Goal: Information Seeking & Learning: Check status

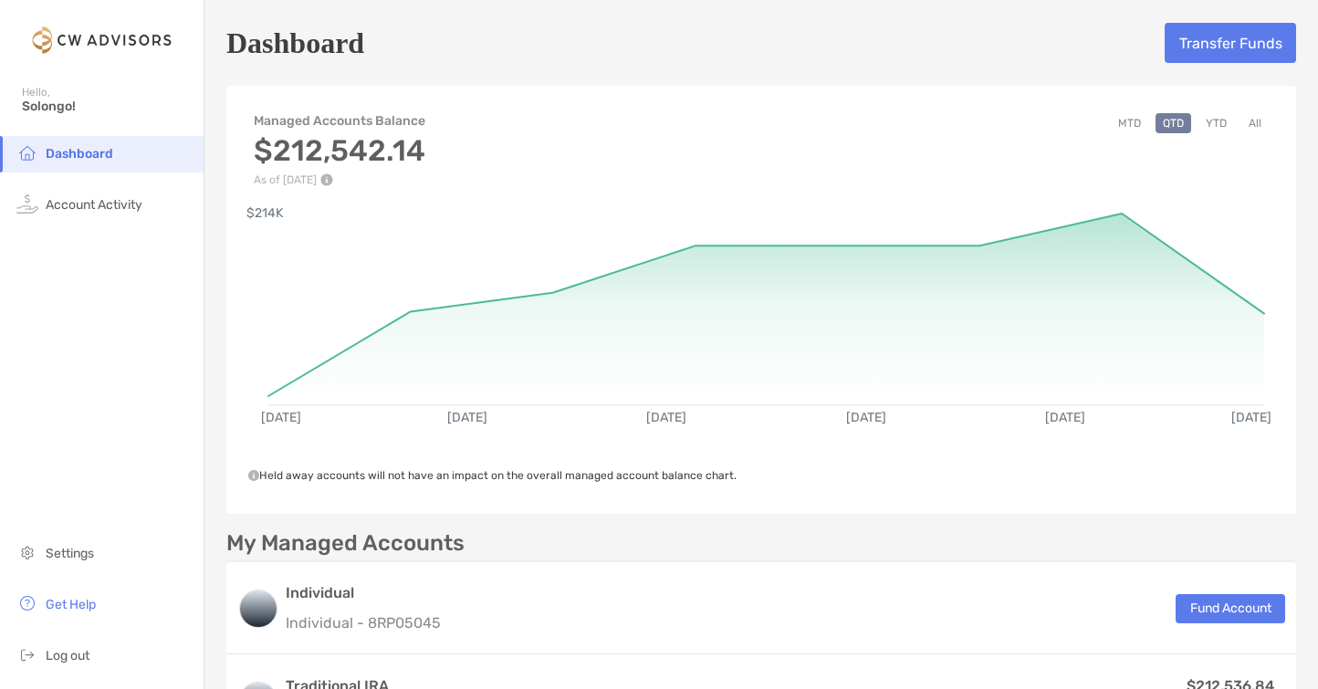
click at [1260, 123] on button "All" at bounding box center [1255, 123] width 27 height 20
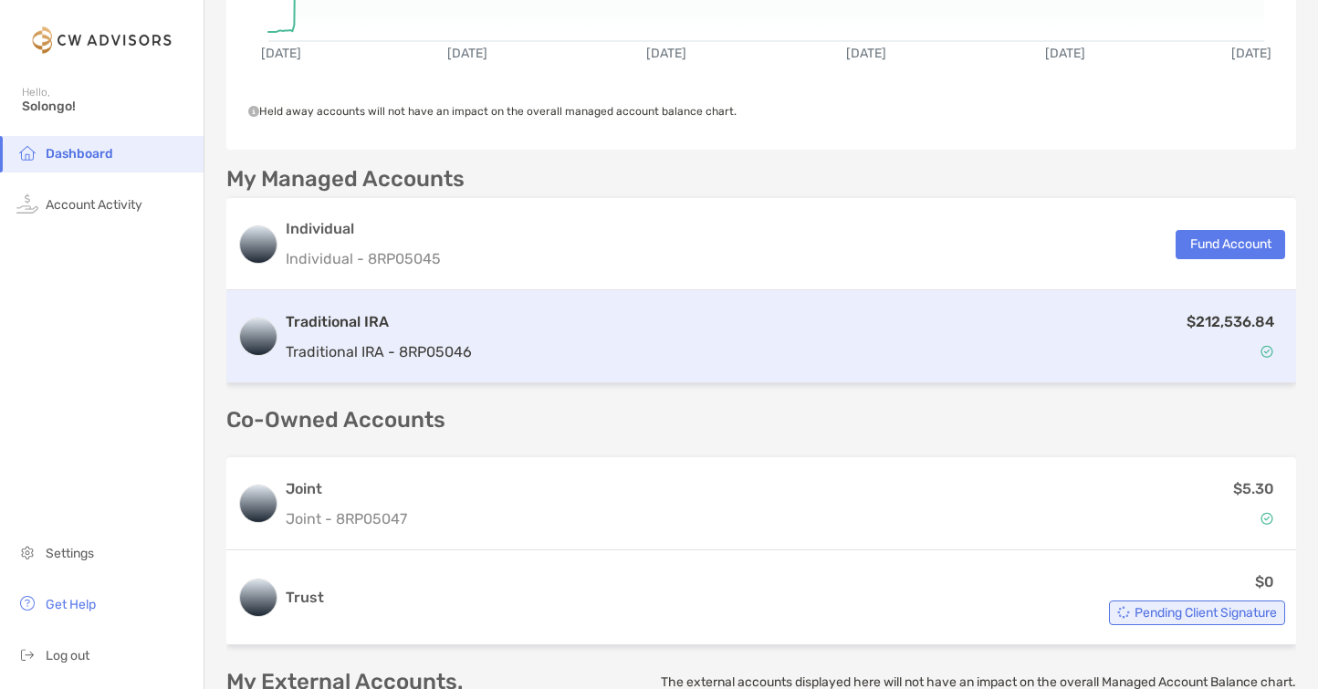
scroll to position [362, 0]
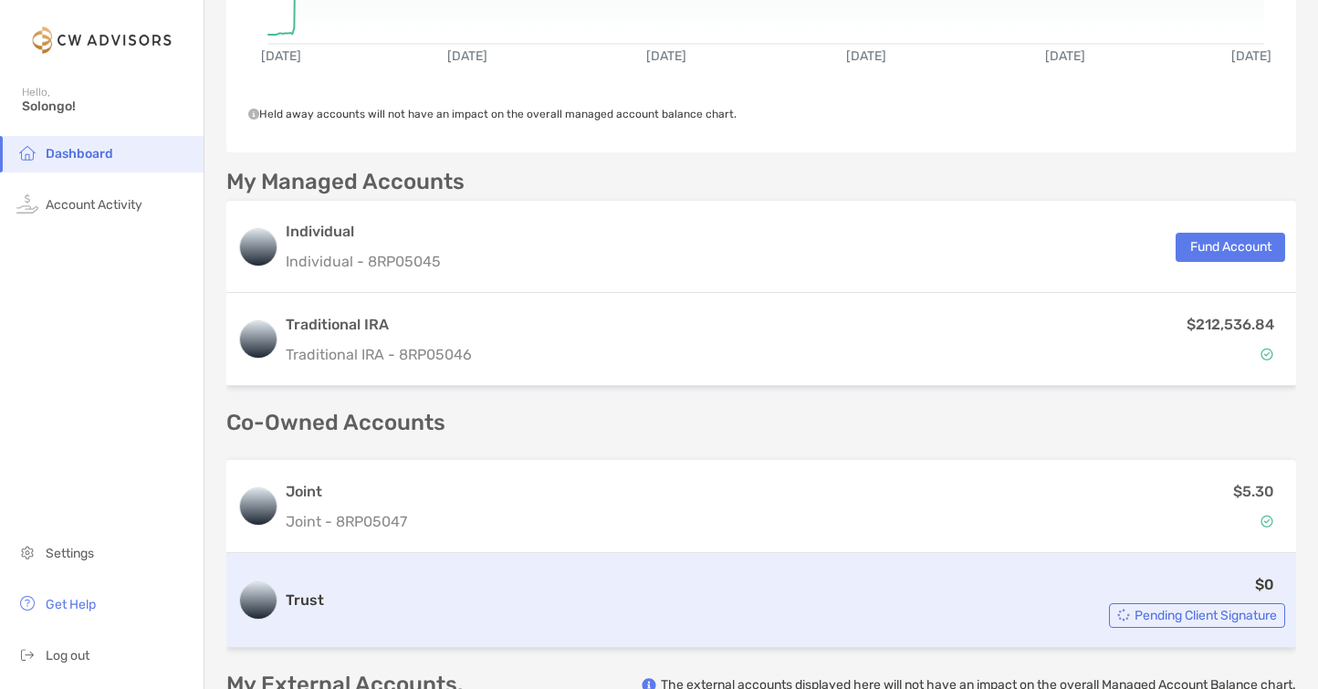
click at [1192, 602] on div "$0 Pending Client Signature" at bounding box center [808, 600] width 954 height 55
click at [1190, 611] on span "Pending Client Signature" at bounding box center [1206, 616] width 142 height 10
click at [1157, 585] on div "$0 Pending Client Signature" at bounding box center [808, 600] width 954 height 55
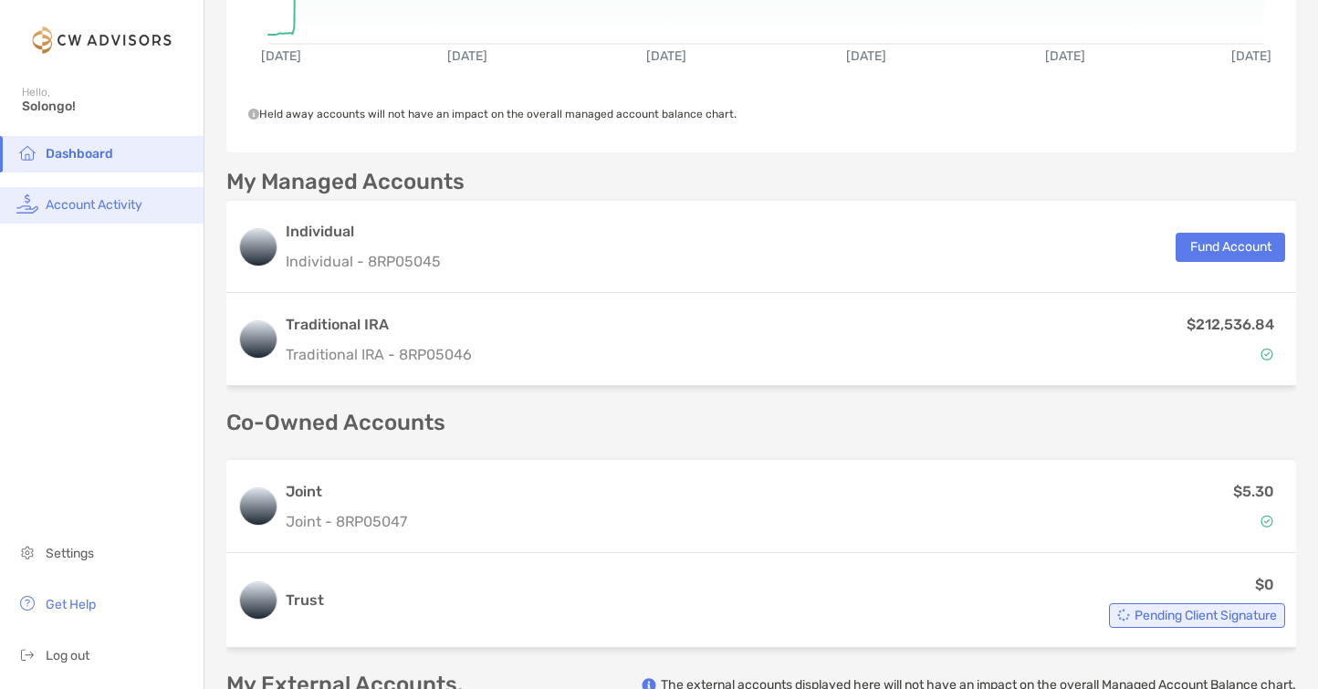
click at [86, 211] on span "Account Activity" at bounding box center [94, 205] width 97 height 16
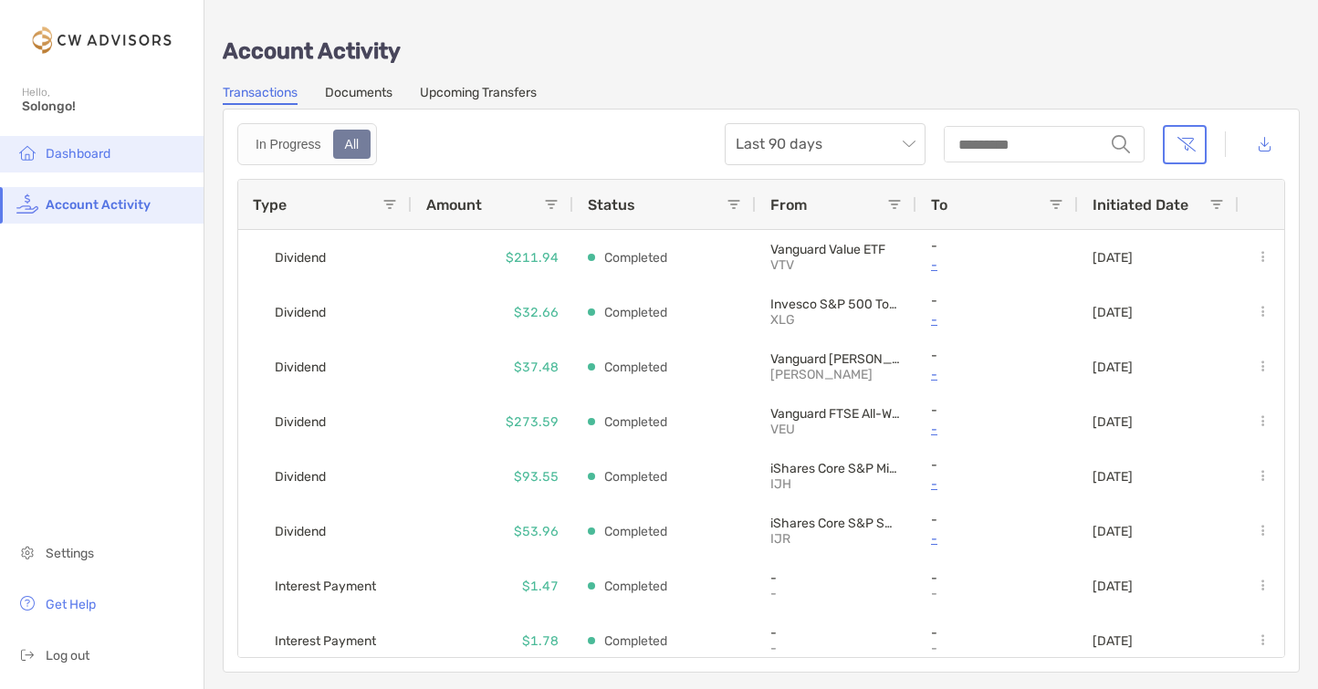
click at [90, 161] on li "Dashboard" at bounding box center [102, 154] width 204 height 37
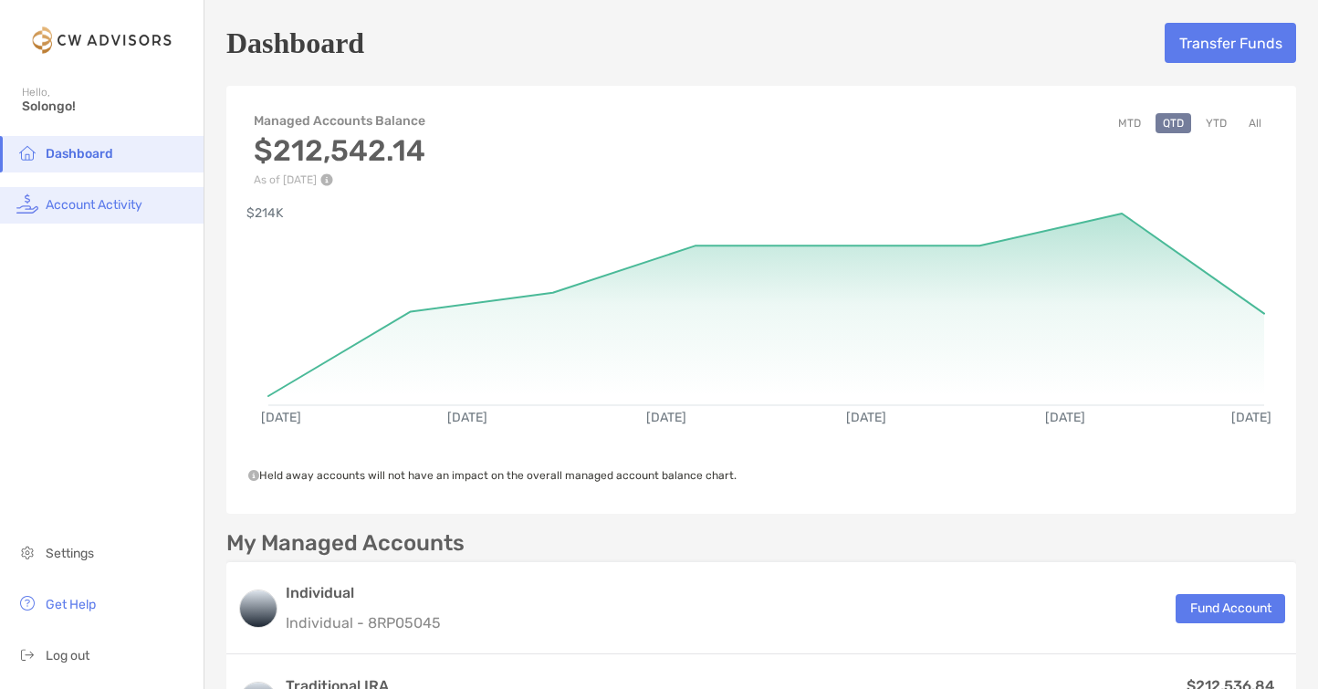
click at [122, 207] on span "Account Activity" at bounding box center [94, 205] width 97 height 16
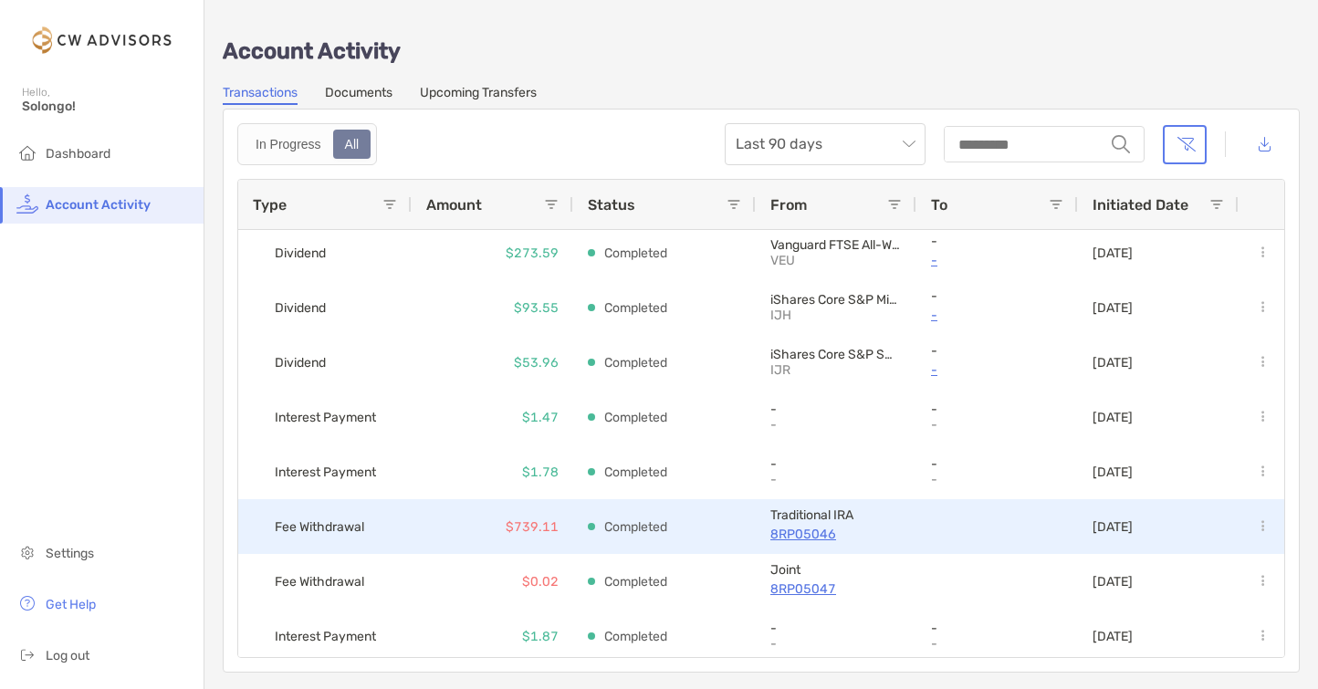
scroll to position [175, 0]
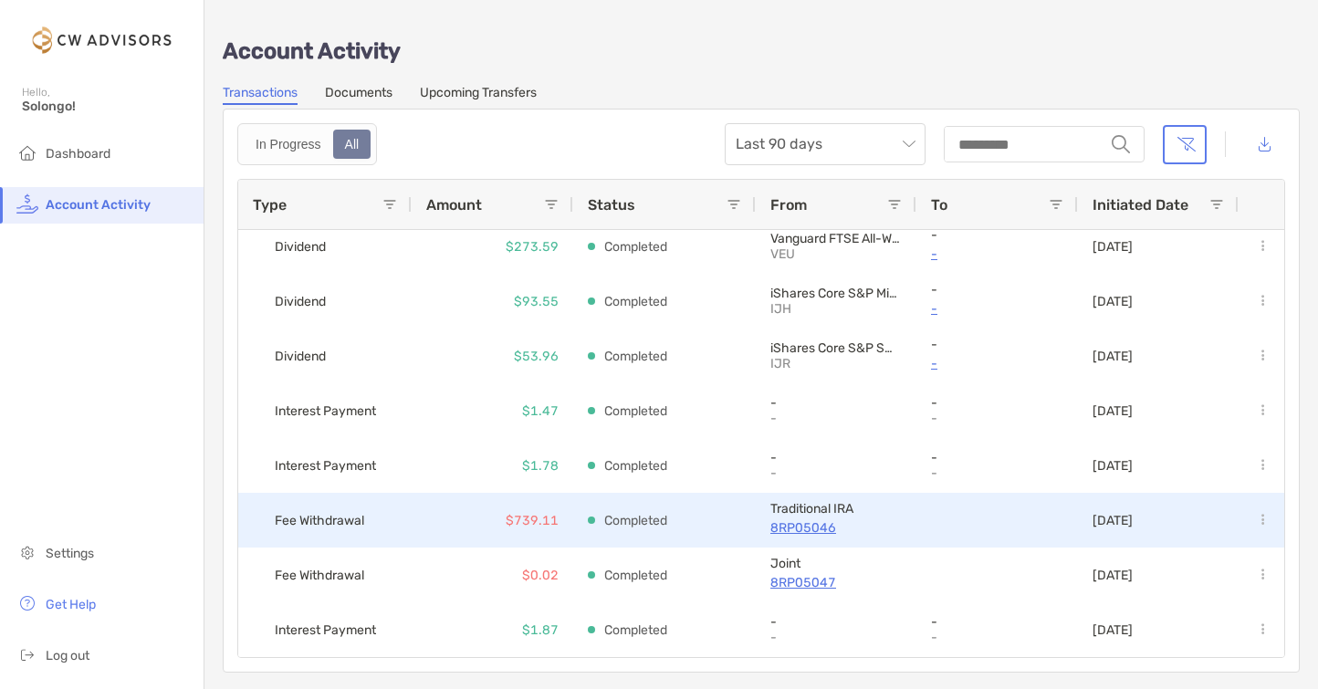
click at [542, 519] on p "$739.11" at bounding box center [532, 520] width 53 height 23
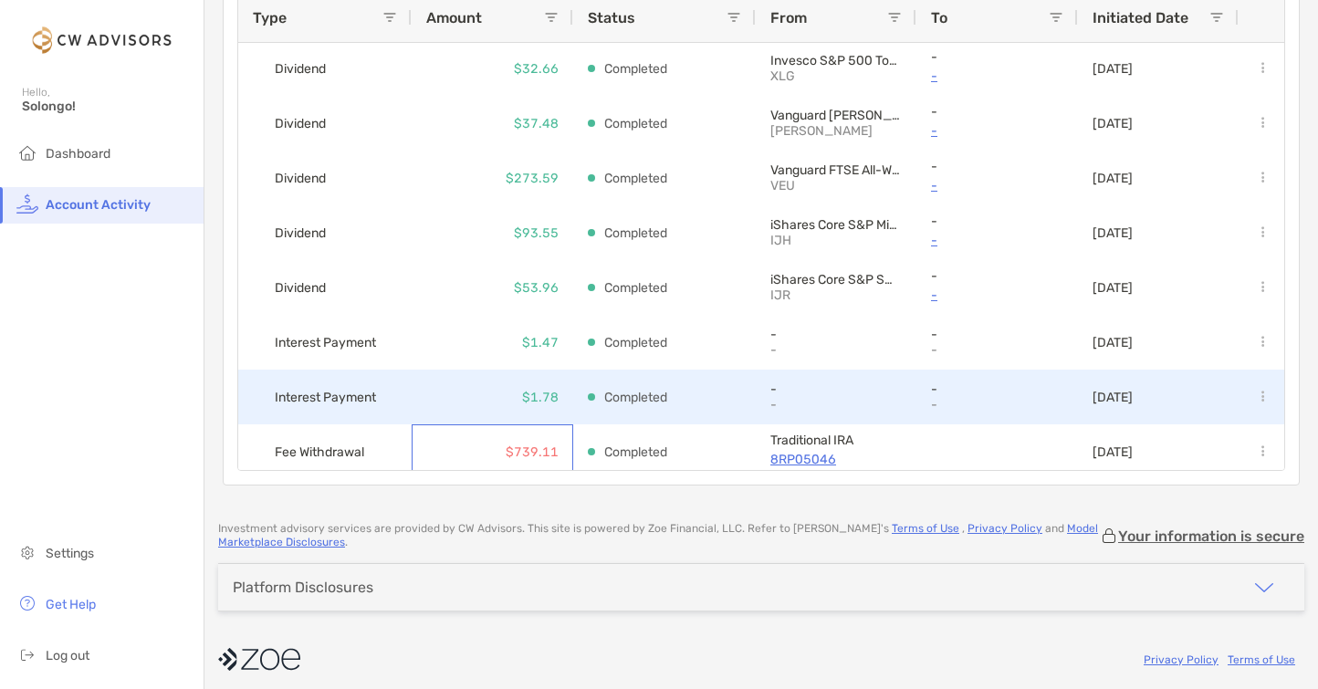
scroll to position [11, 0]
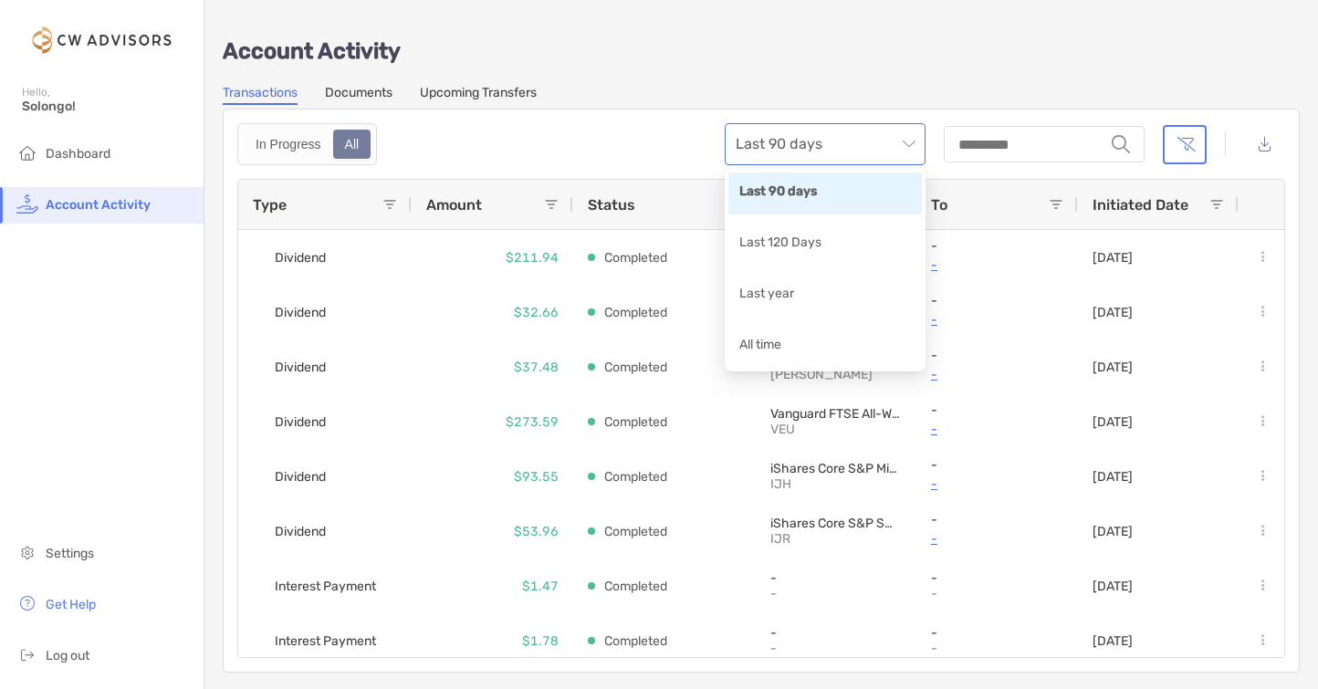
click at [897, 139] on span "Last 90 days" at bounding box center [825, 144] width 179 height 40
click at [836, 297] on div "Last year" at bounding box center [825, 295] width 172 height 23
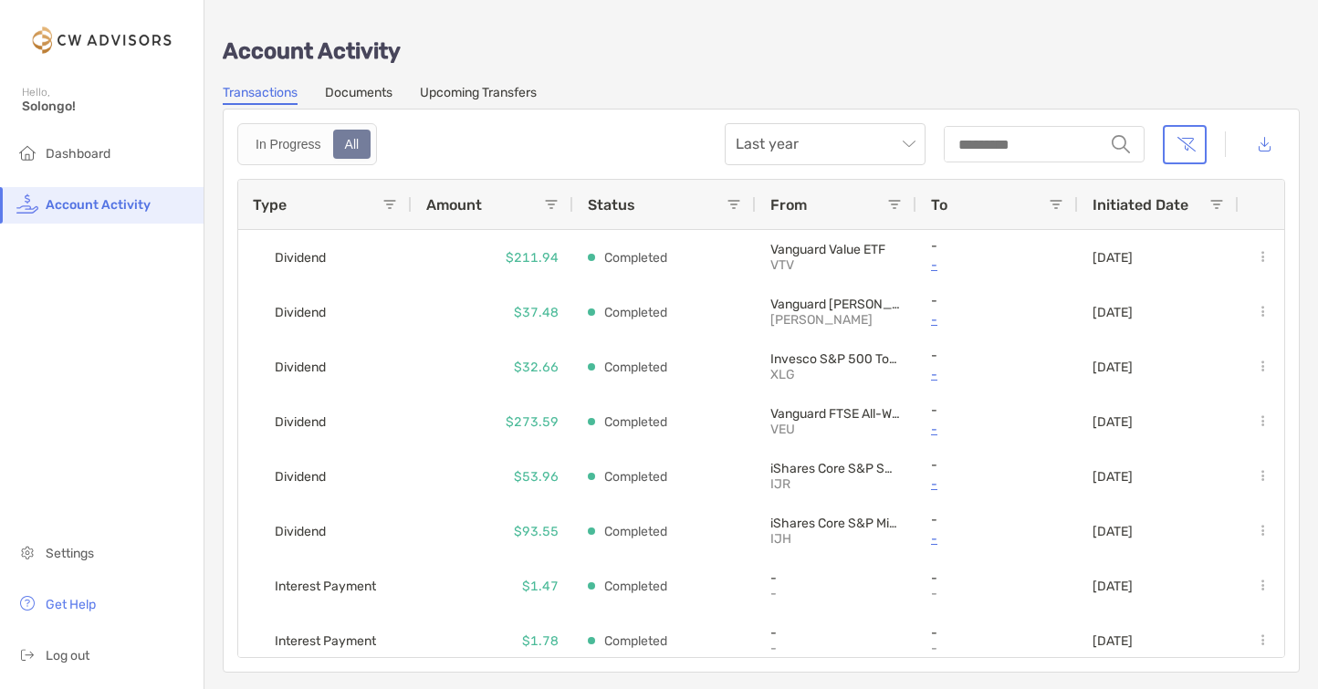
click at [549, 202] on span at bounding box center [551, 204] width 15 height 15
click at [641, 246] on div "Equals" at bounding box center [615, 239] width 130 height 16
click at [561, 204] on div "Amount" at bounding box center [493, 204] width 162 height 49
click at [556, 200] on span at bounding box center [551, 204] width 15 height 15
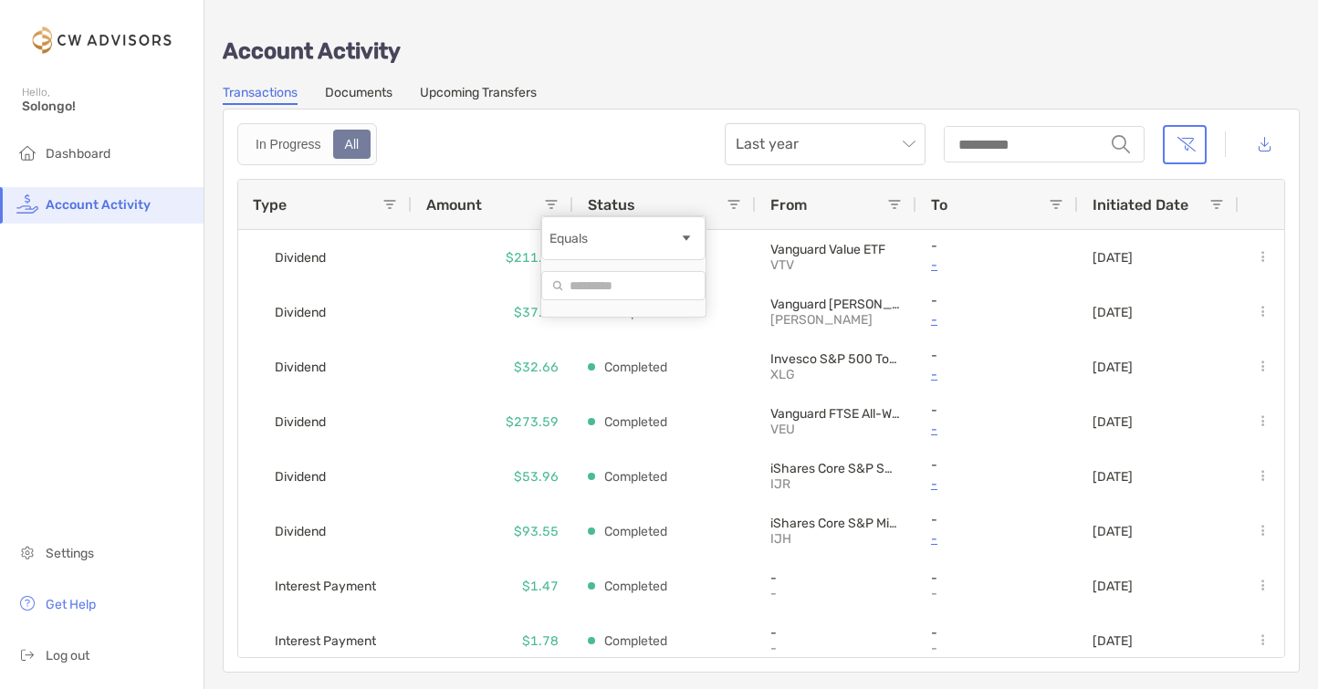
click at [556, 200] on span at bounding box center [551, 204] width 15 height 15
click at [583, 157] on div "In Progress All Last year string" at bounding box center [761, 144] width 1048 height 42
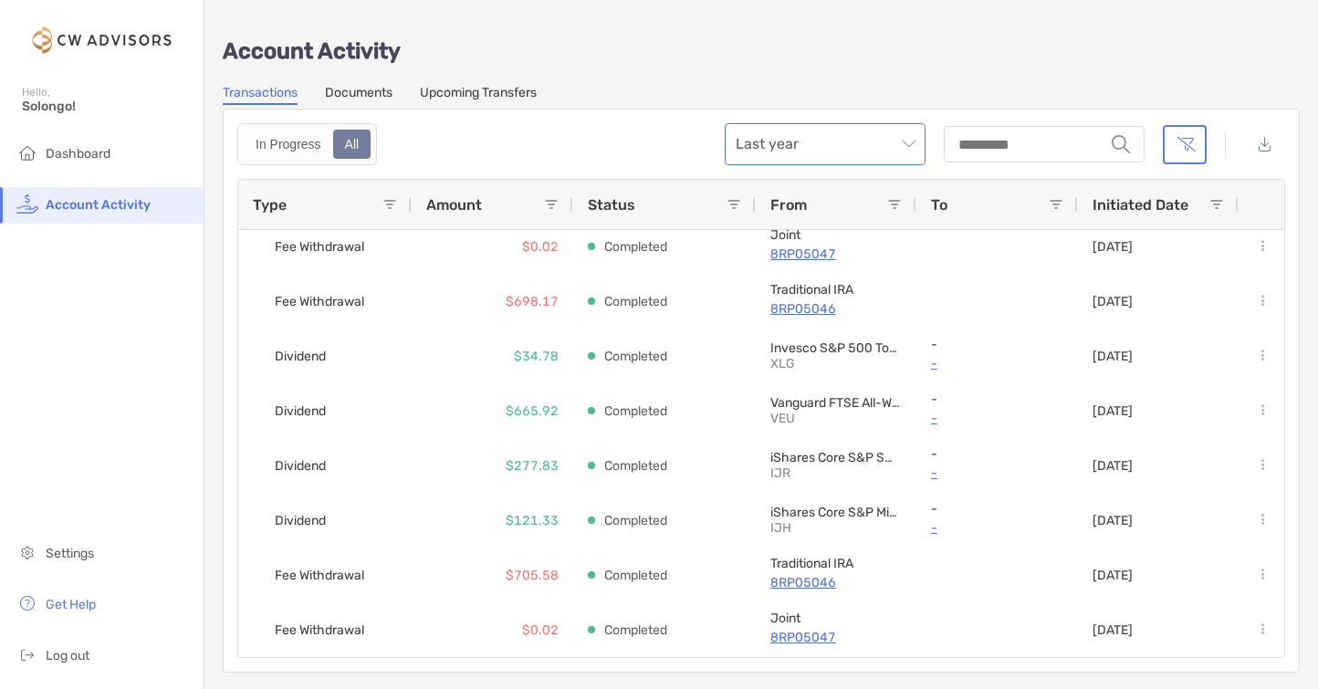
click at [814, 133] on span "Last year" at bounding box center [825, 144] width 179 height 40
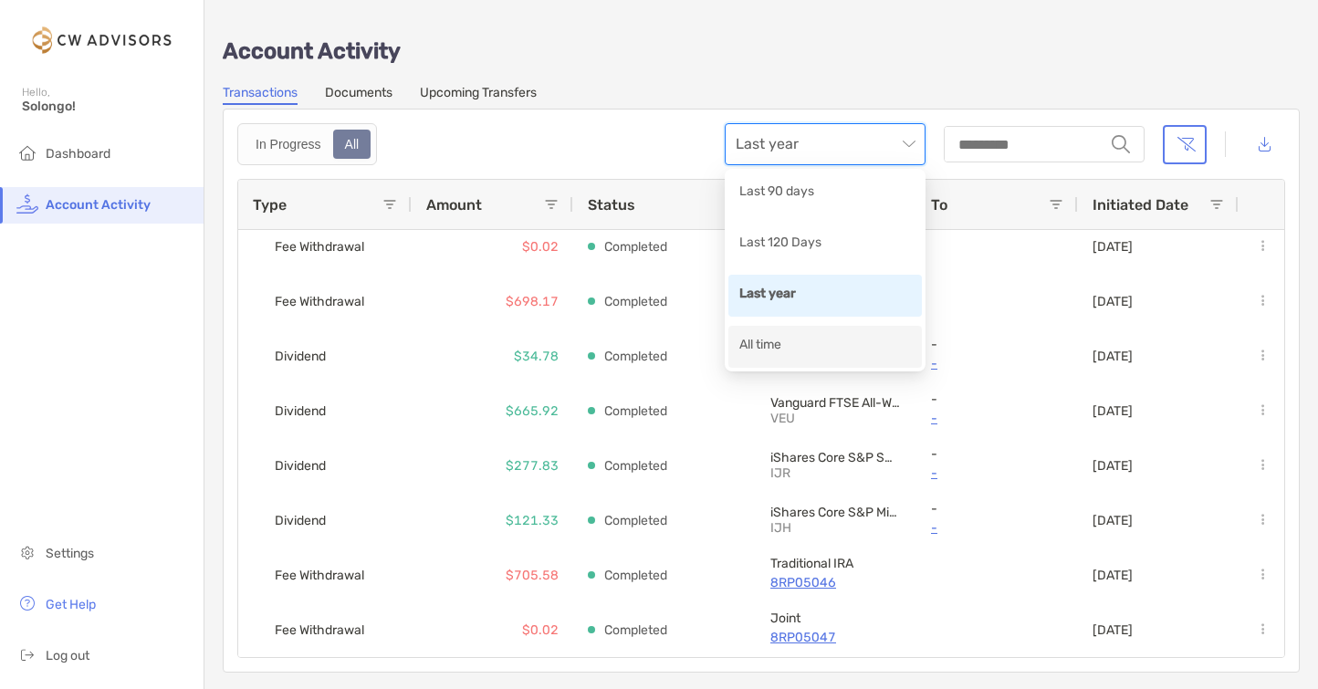
click at [776, 346] on div "All time" at bounding box center [825, 346] width 172 height 23
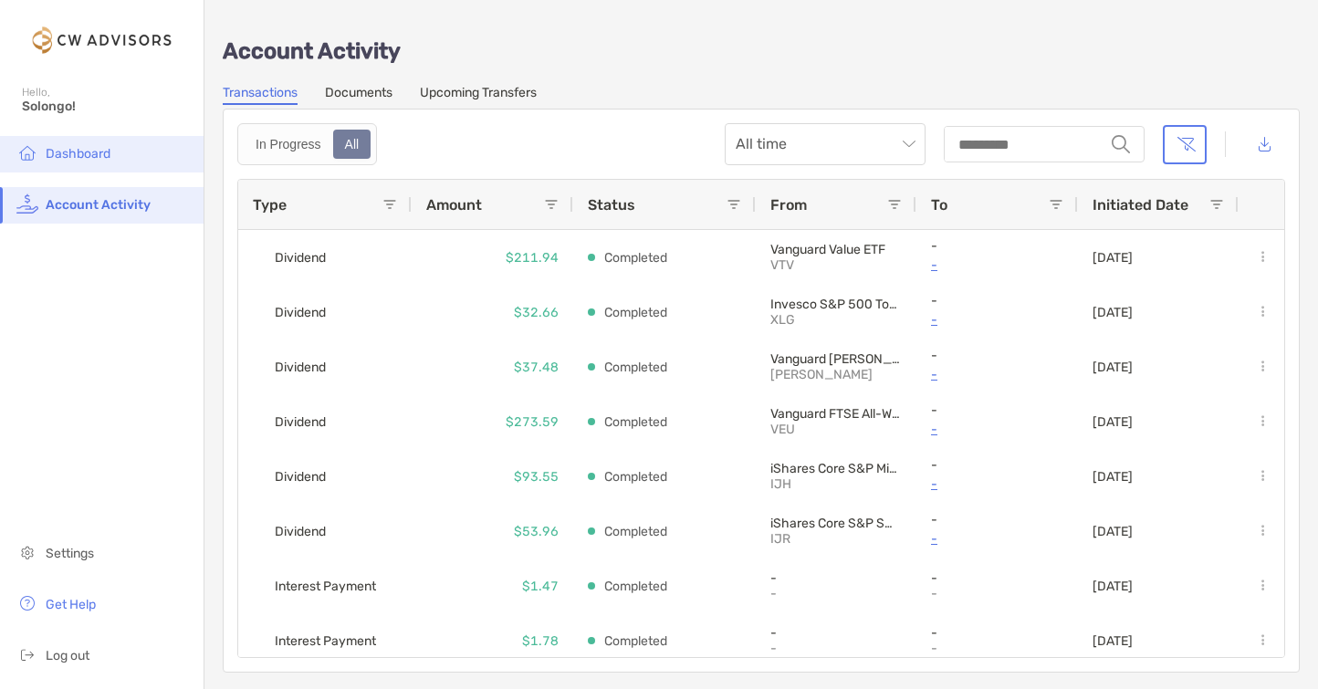
click at [95, 156] on span "Dashboard" at bounding box center [78, 154] width 65 height 16
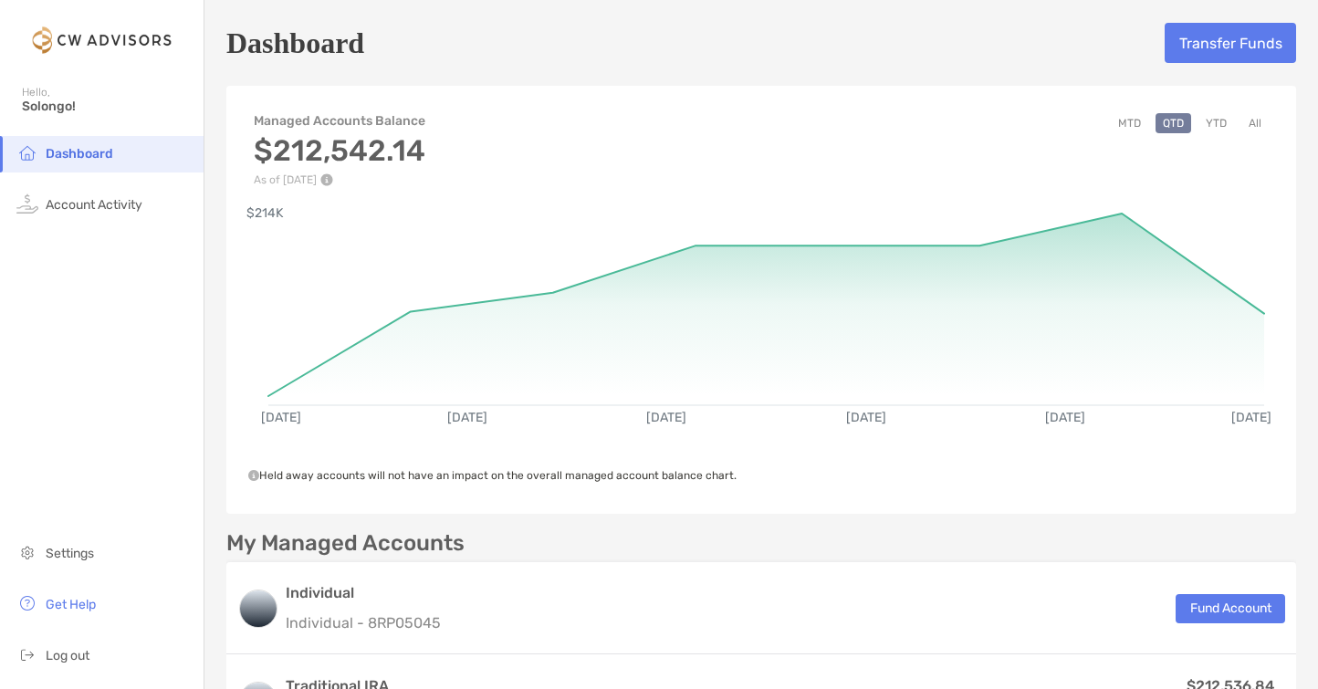
click at [1222, 123] on button "YTD" at bounding box center [1217, 123] width 36 height 20
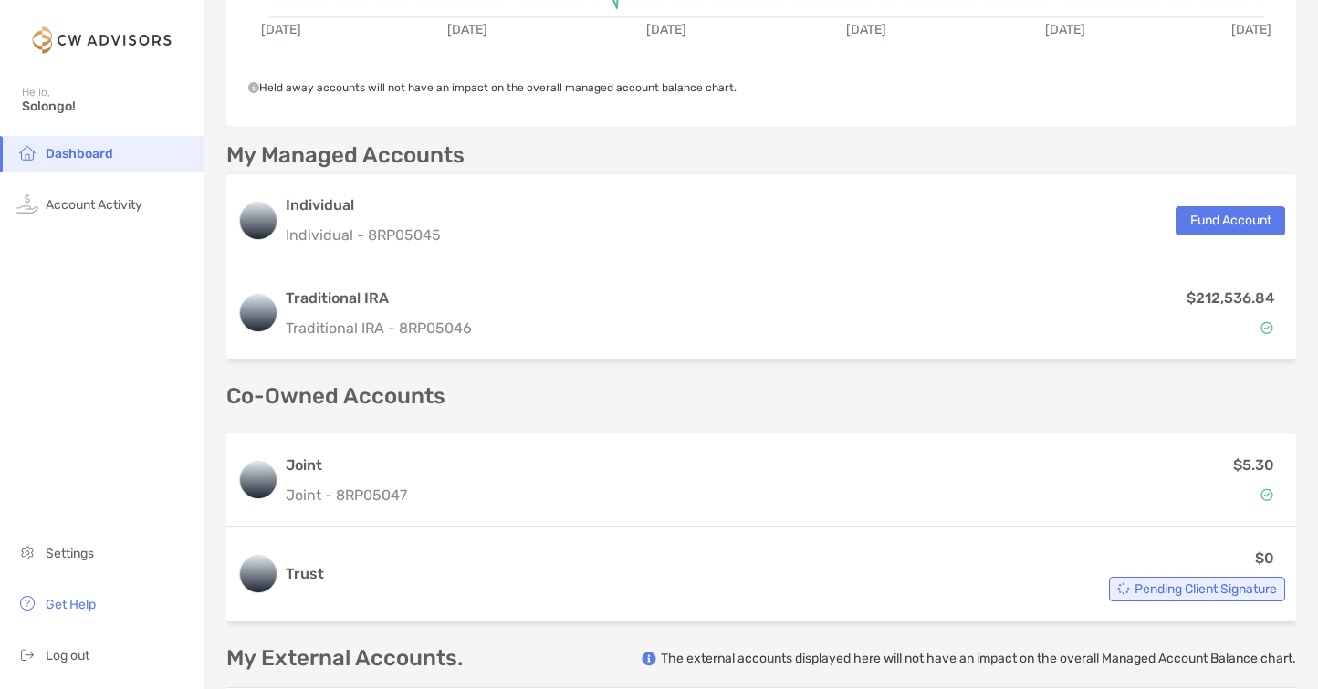
scroll to position [520, 0]
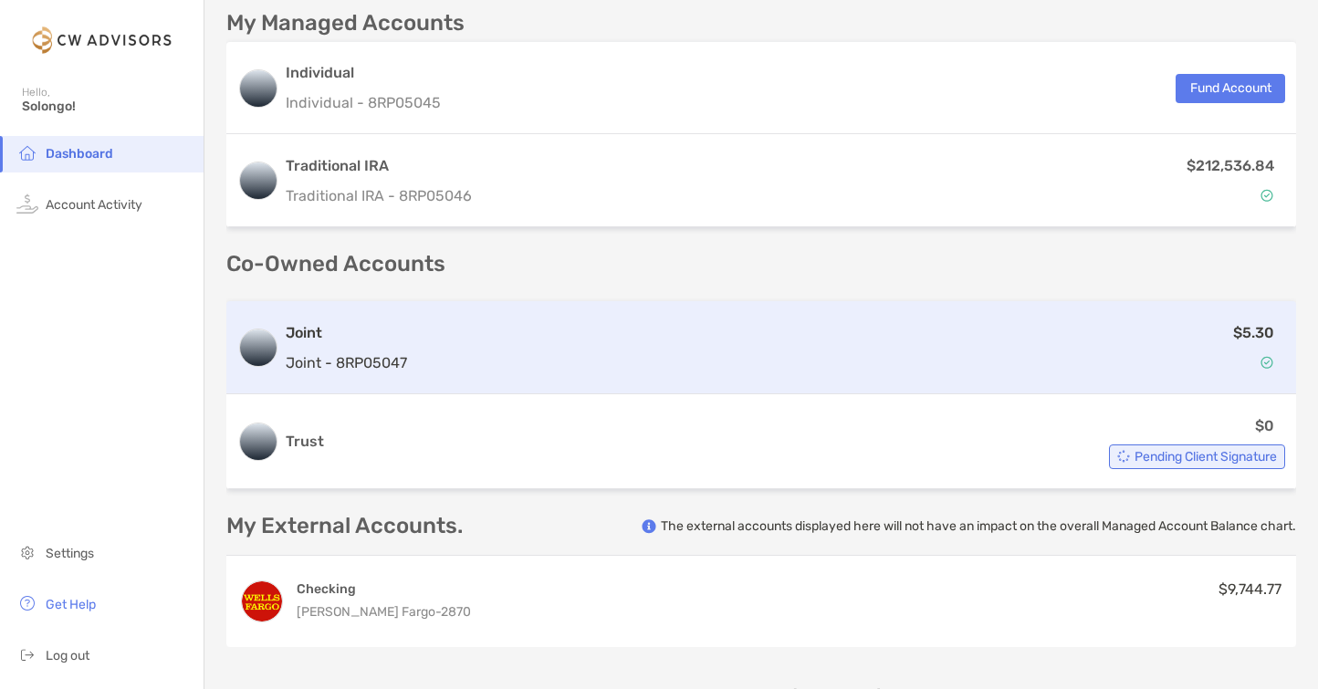
click at [1187, 359] on div "$5.30" at bounding box center [849, 347] width 871 height 53
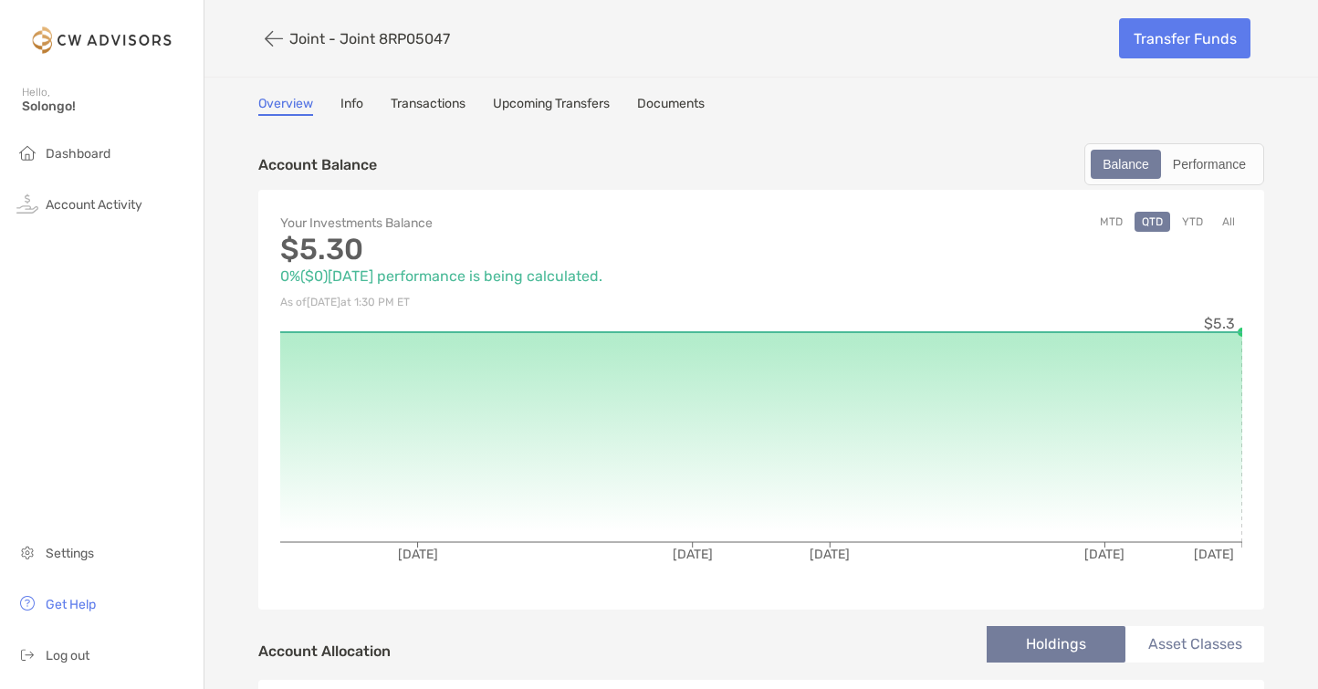
click at [1189, 220] on button "YTD" at bounding box center [1193, 222] width 36 height 20
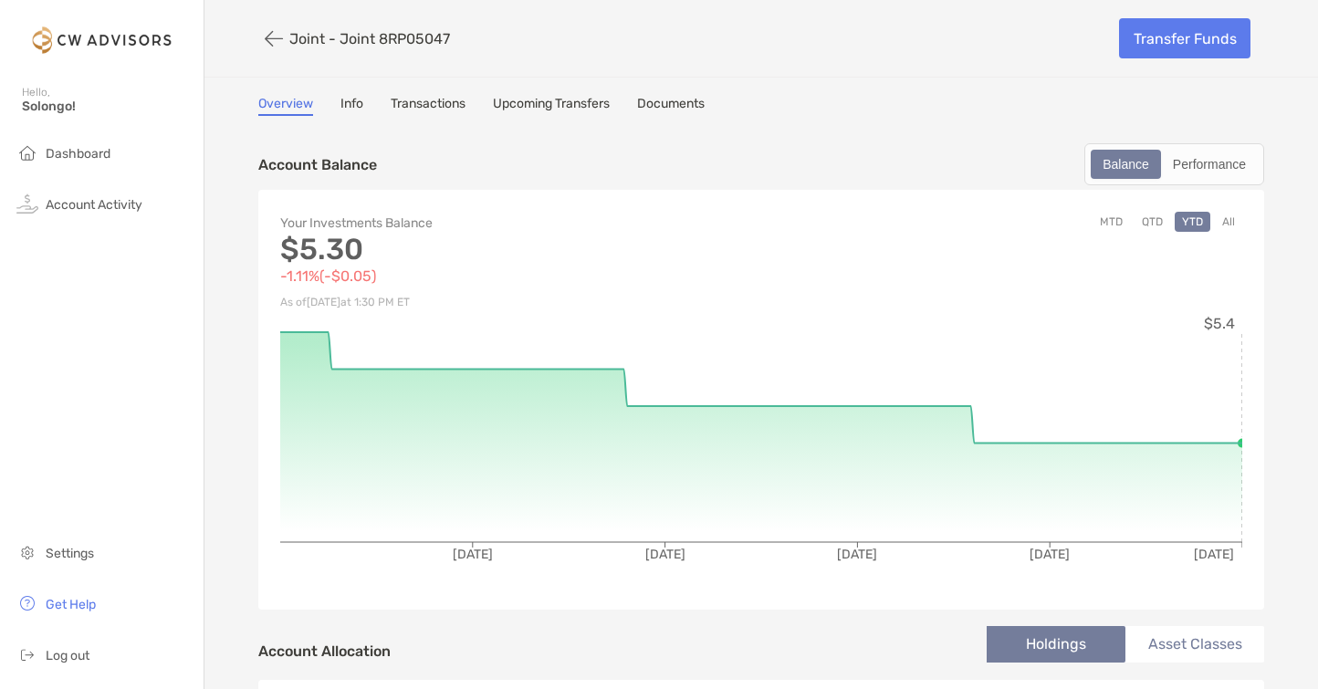
click at [1109, 220] on button "MTD" at bounding box center [1111, 222] width 37 height 20
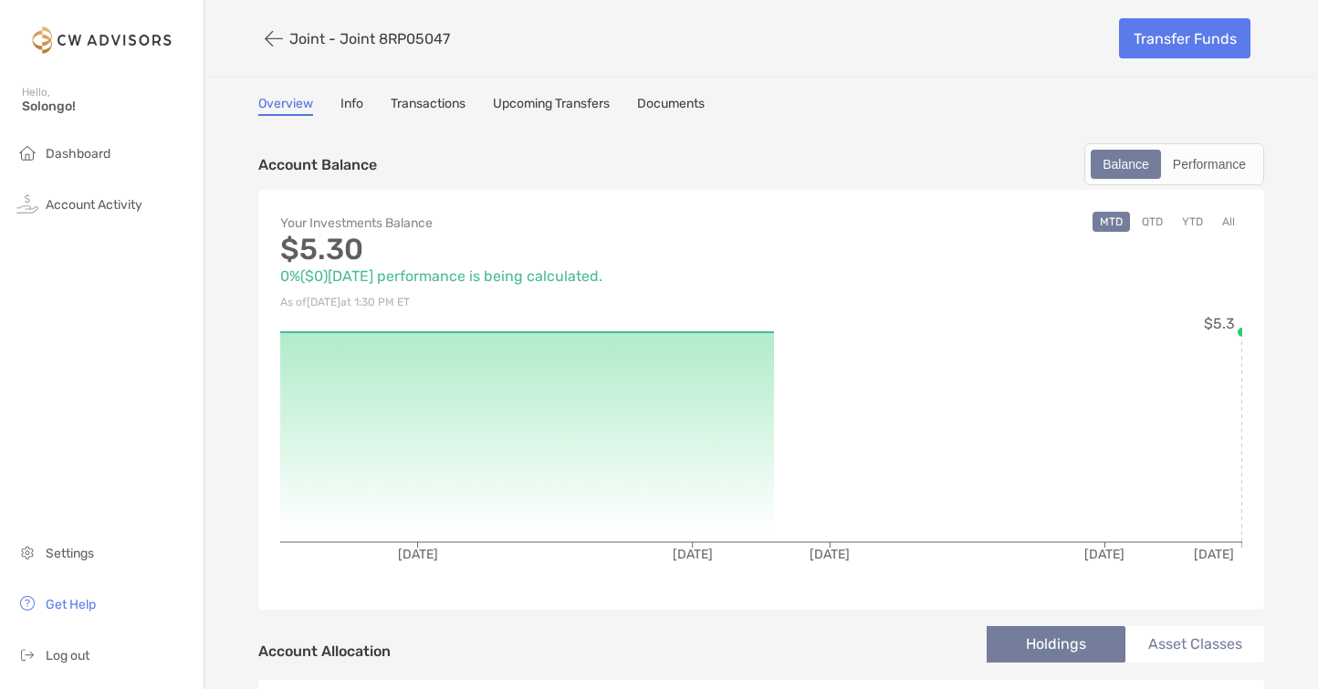
click at [1231, 217] on button "All" at bounding box center [1228, 222] width 27 height 20
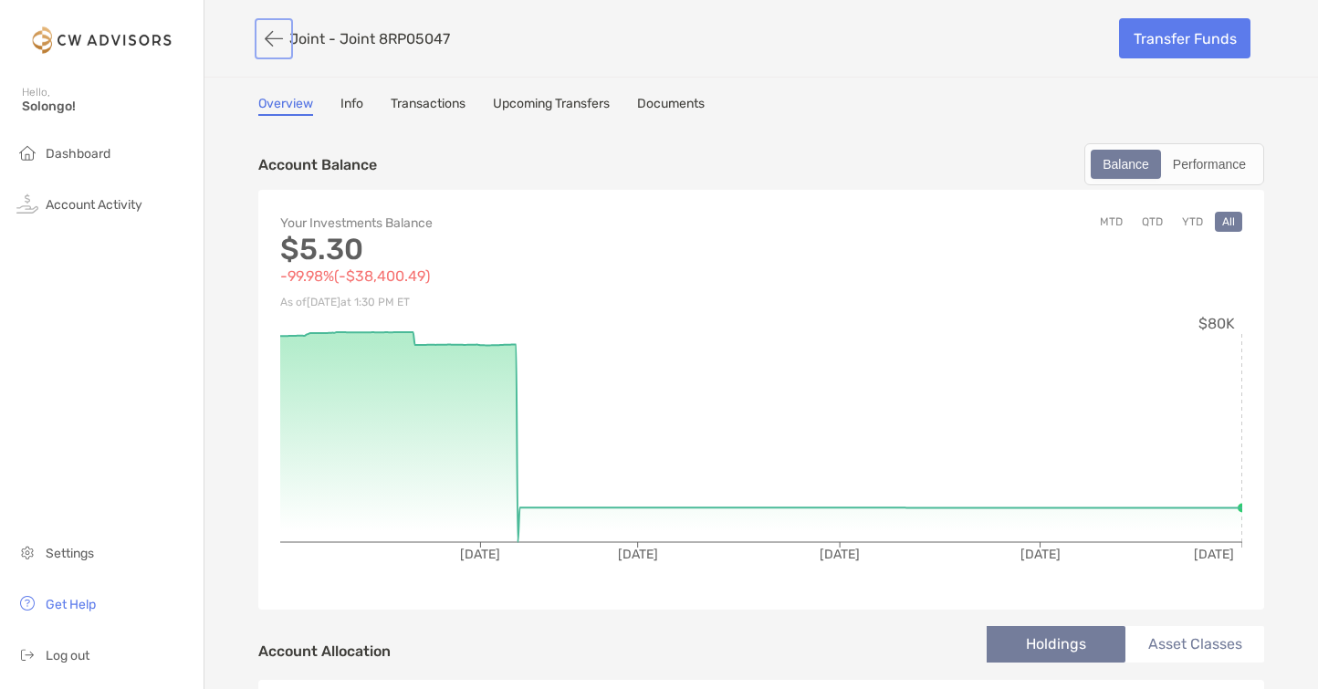
click at [272, 35] on button "button" at bounding box center [273, 39] width 31 height 34
